Goal: Task Accomplishment & Management: Complete application form

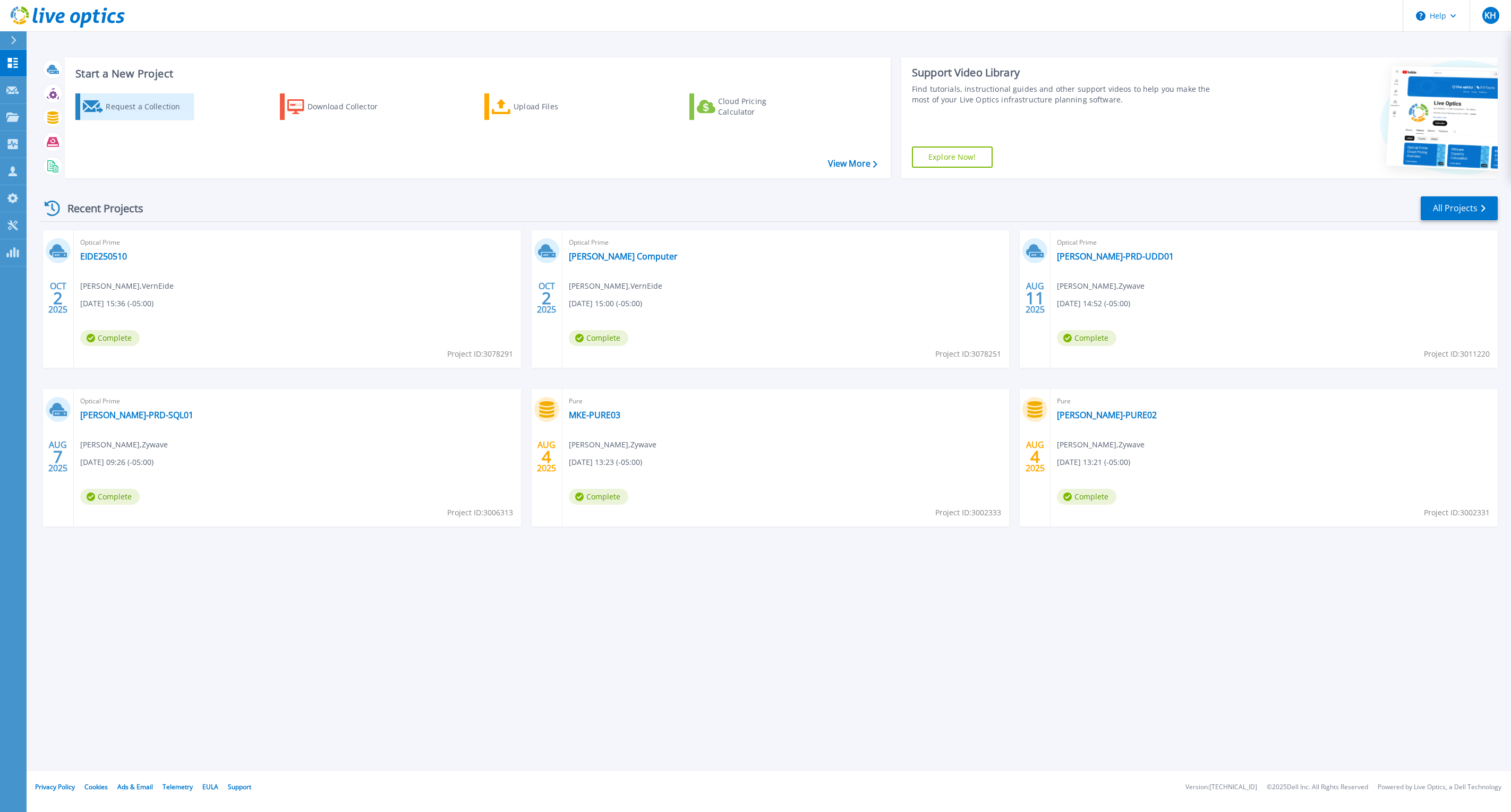
click at [138, 114] on div "Request a Collection" at bounding box center [148, 107] width 85 height 21
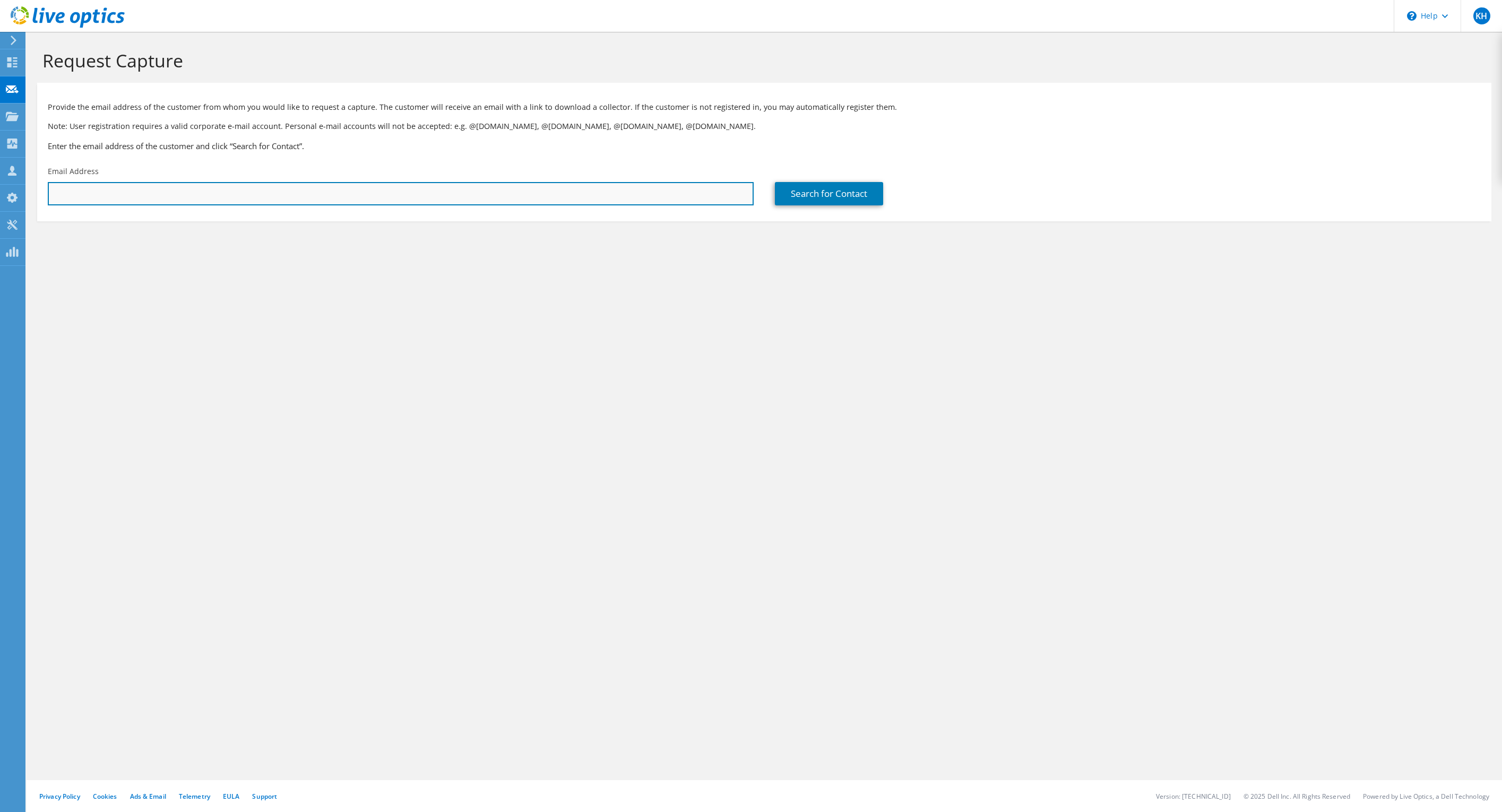
click at [289, 191] on input "text" at bounding box center [400, 194] width 706 height 23
click at [598, 192] on input "text" at bounding box center [400, 194] width 706 height 23
paste input "[PERSON_NAME][EMAIL_ADDRESS][PERSON_NAME][DOMAIN_NAME]"
type input "[PERSON_NAME][EMAIL_ADDRESS][PERSON_NAME][DOMAIN_NAME]"
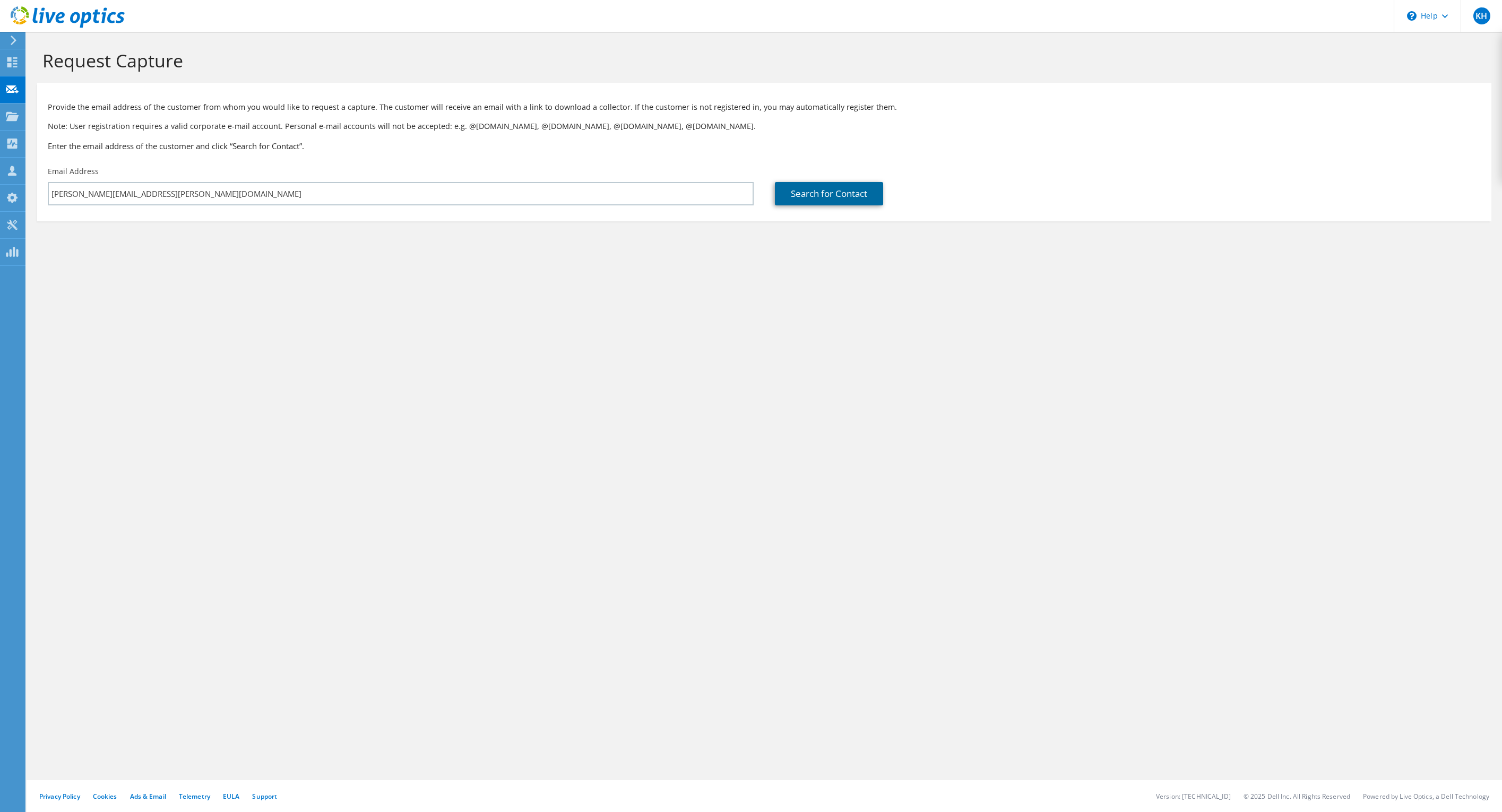
click at [846, 199] on link "Search for Contact" at bounding box center [829, 194] width 108 height 23
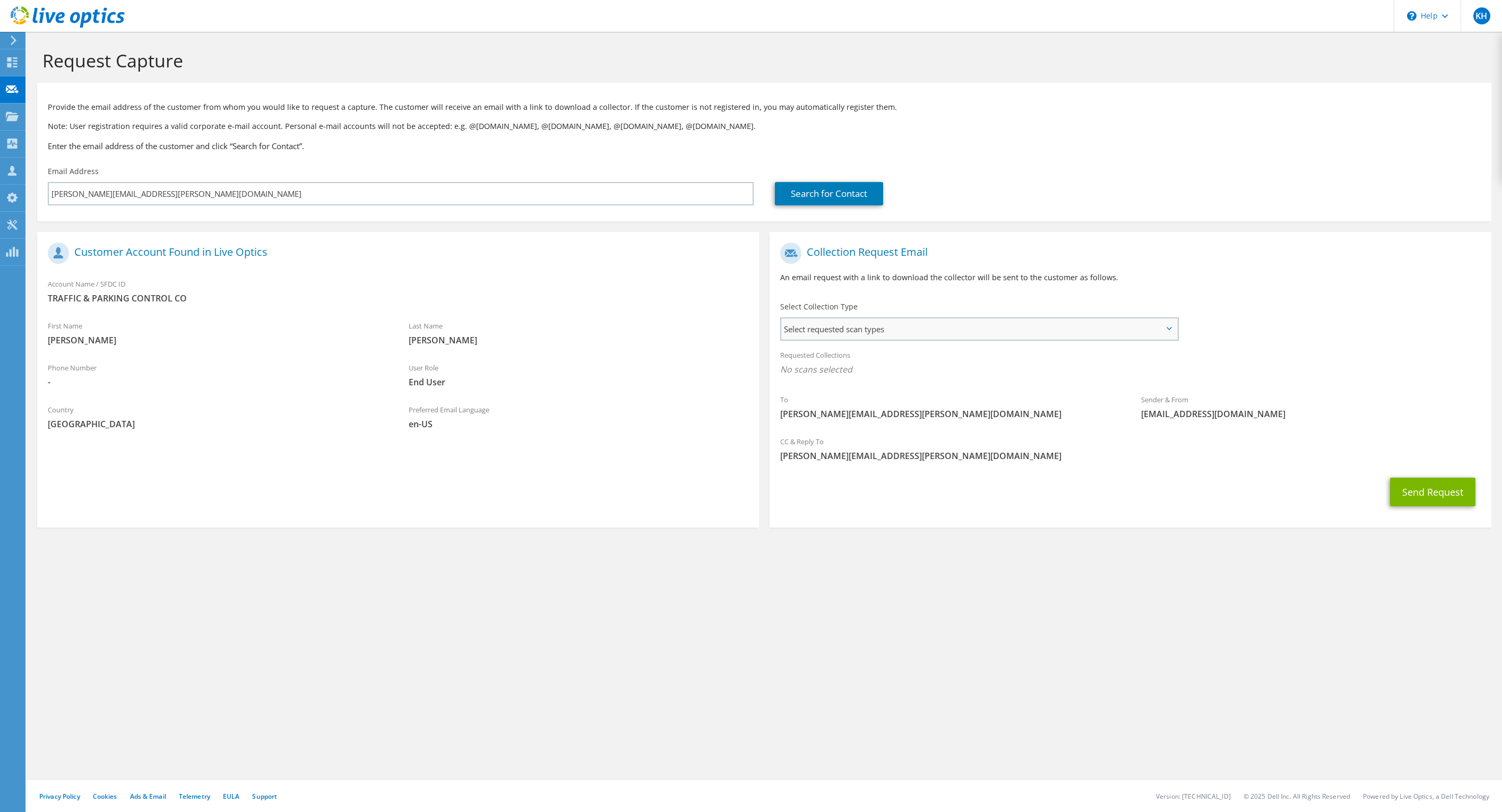
click at [879, 332] on span "Select requested scan types" at bounding box center [979, 329] width 396 height 21
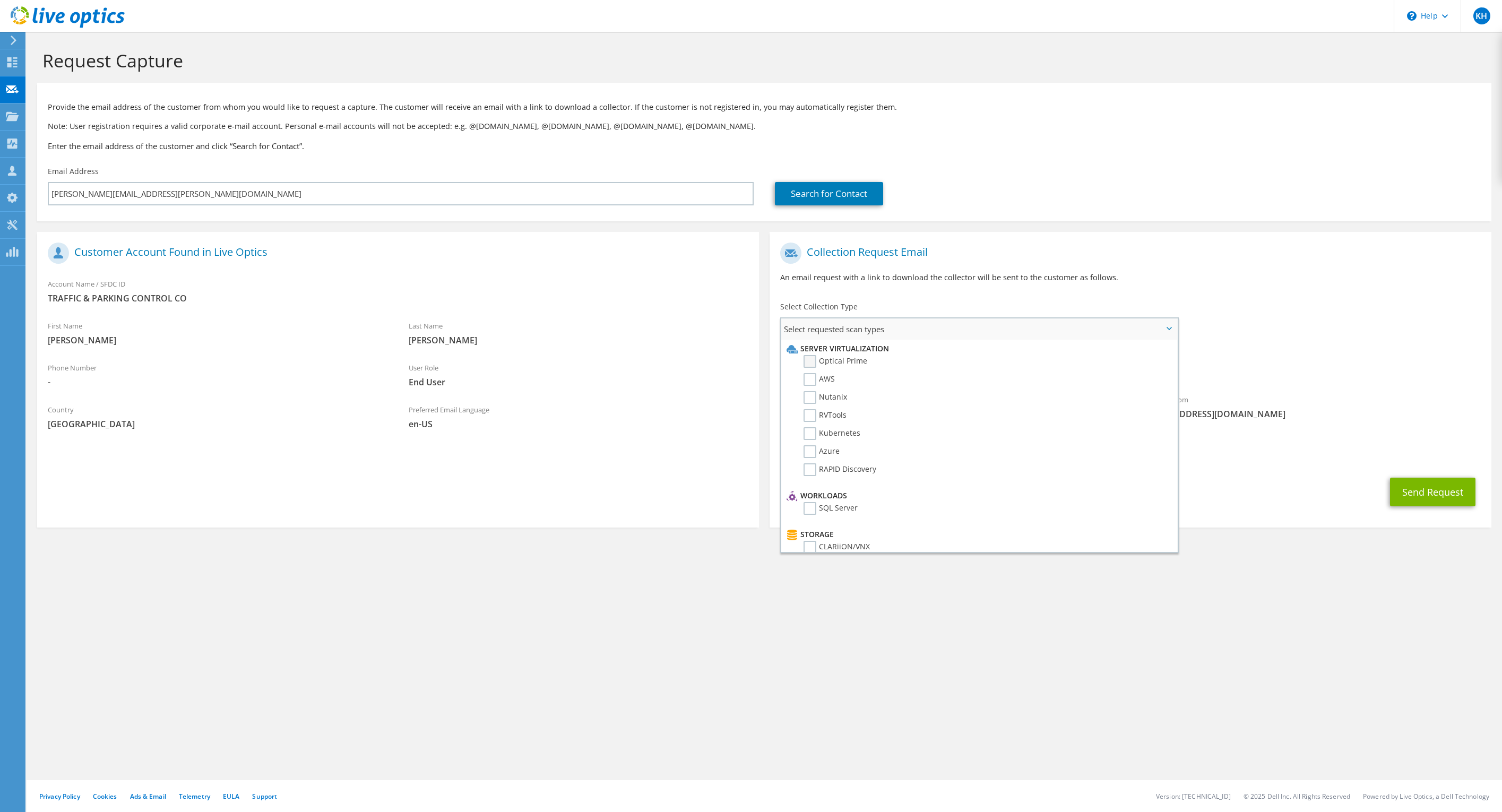
click at [818, 358] on label "Optical Prime" at bounding box center [835, 362] width 64 height 13
click at [0, 0] on input "Optical Prime" at bounding box center [0, 0] width 0 height 0
click at [1281, 331] on div "To [PERSON_NAME][EMAIL_ADDRESS][PERSON_NAME][DOMAIN_NAME] Sender & From [EMAIL_…" at bounding box center [1130, 335] width 722 height 196
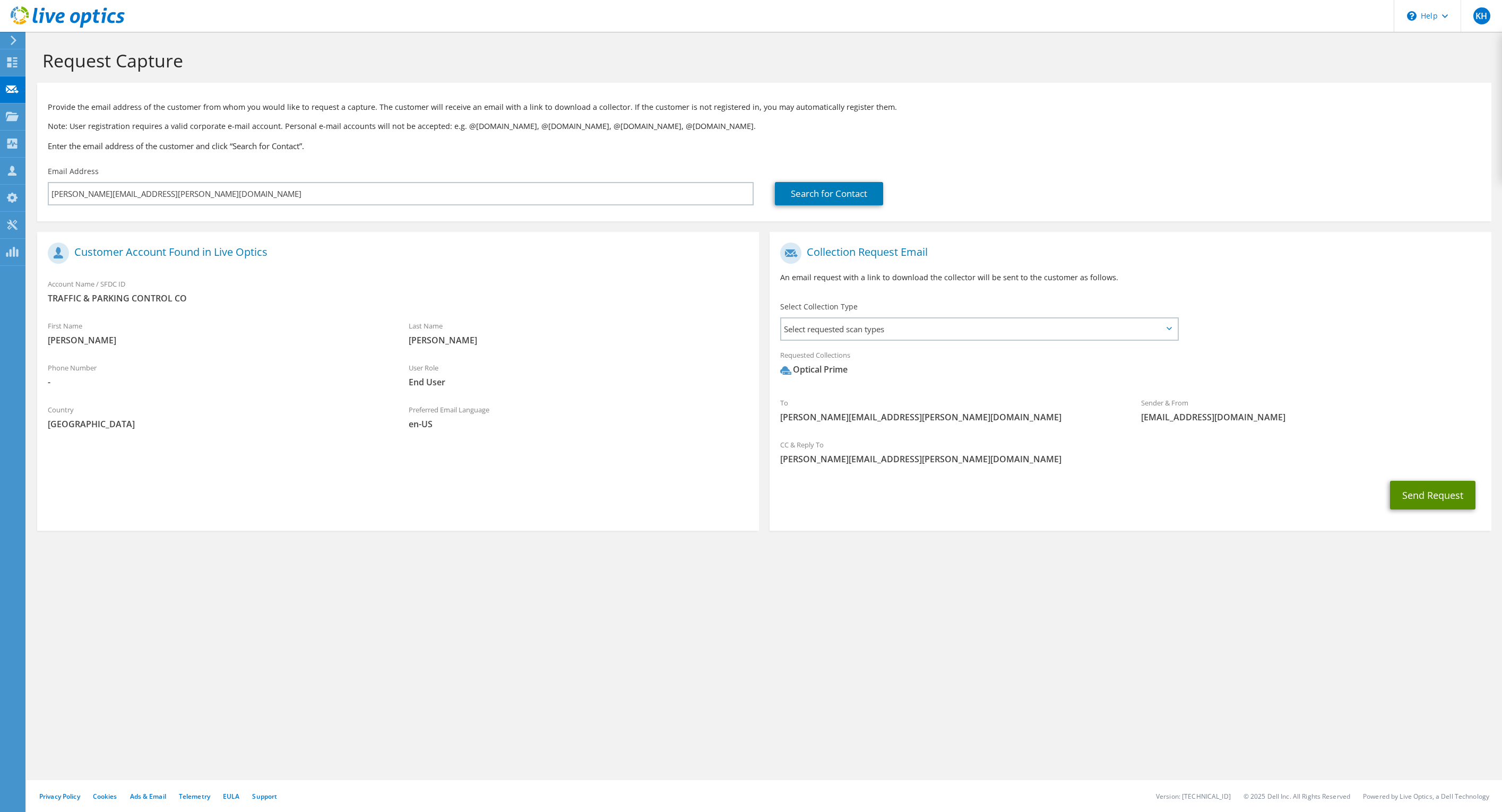
click at [1441, 502] on button "Send Request" at bounding box center [1433, 495] width 86 height 29
